Goal: Task Accomplishment & Management: Manage account settings

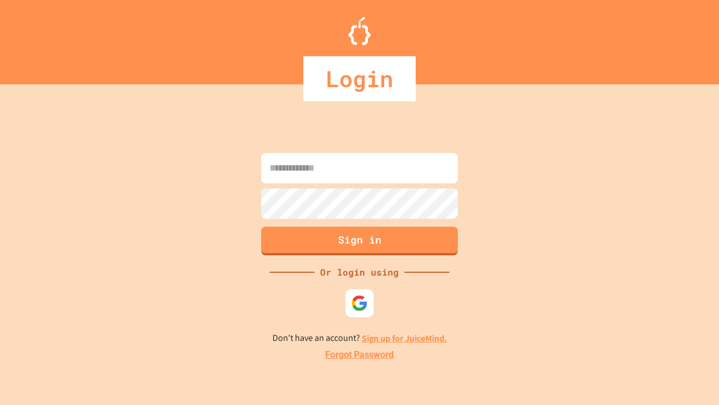
click at [360, 355] on link "Forgot Password" at bounding box center [359, 354] width 69 height 13
